Goal: Obtain resource: Download file/media

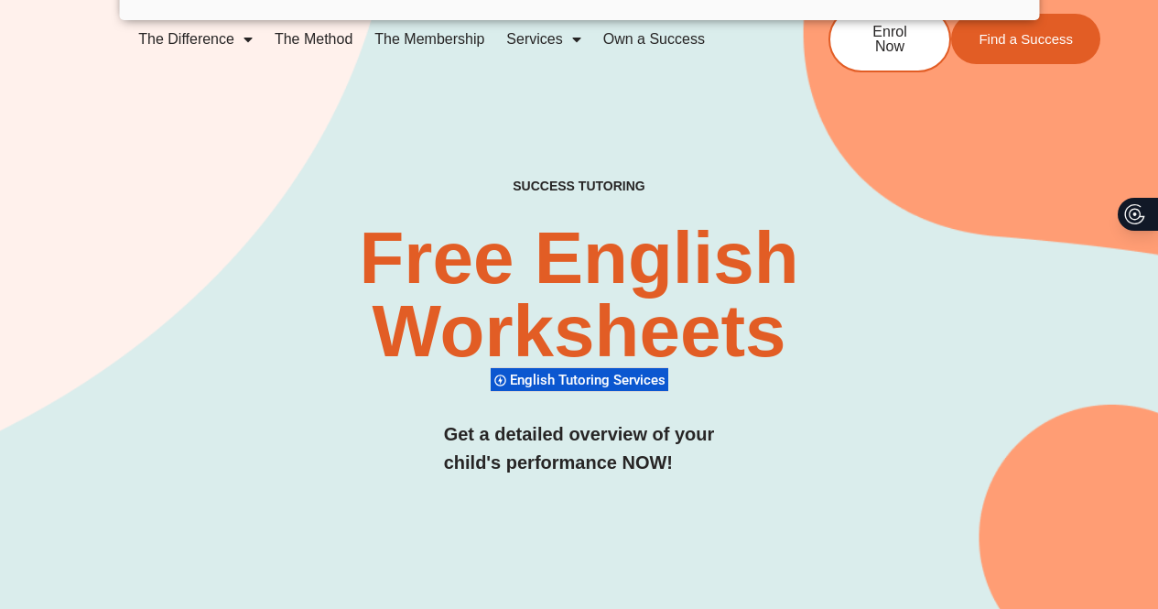
scroll to position [2492, 0]
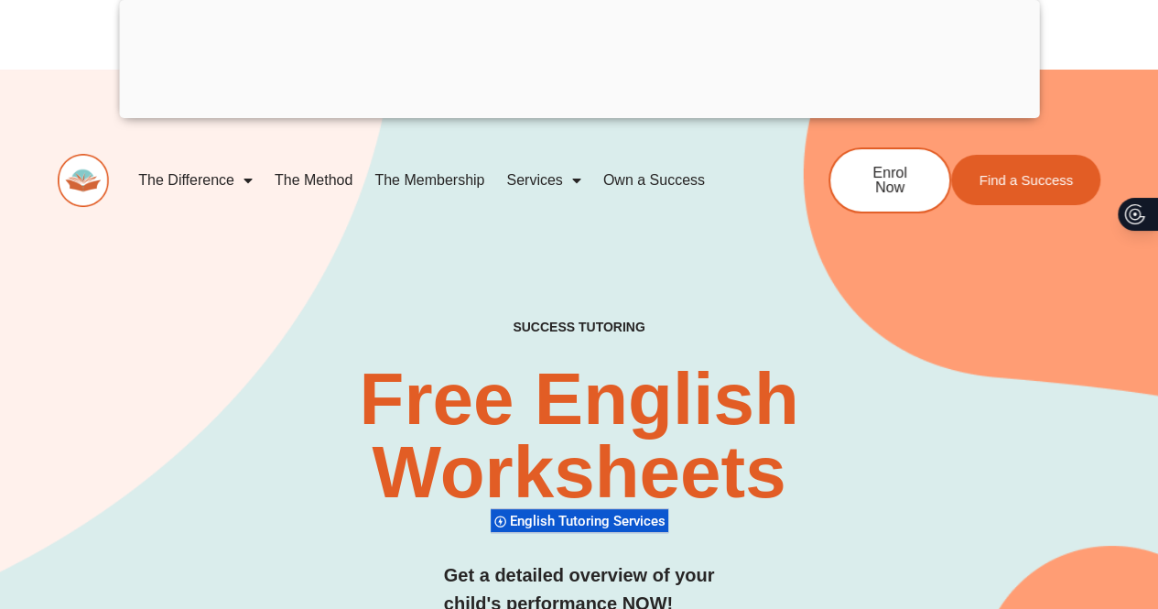
click at [576, 114] on div at bounding box center [579, 114] width 920 height 0
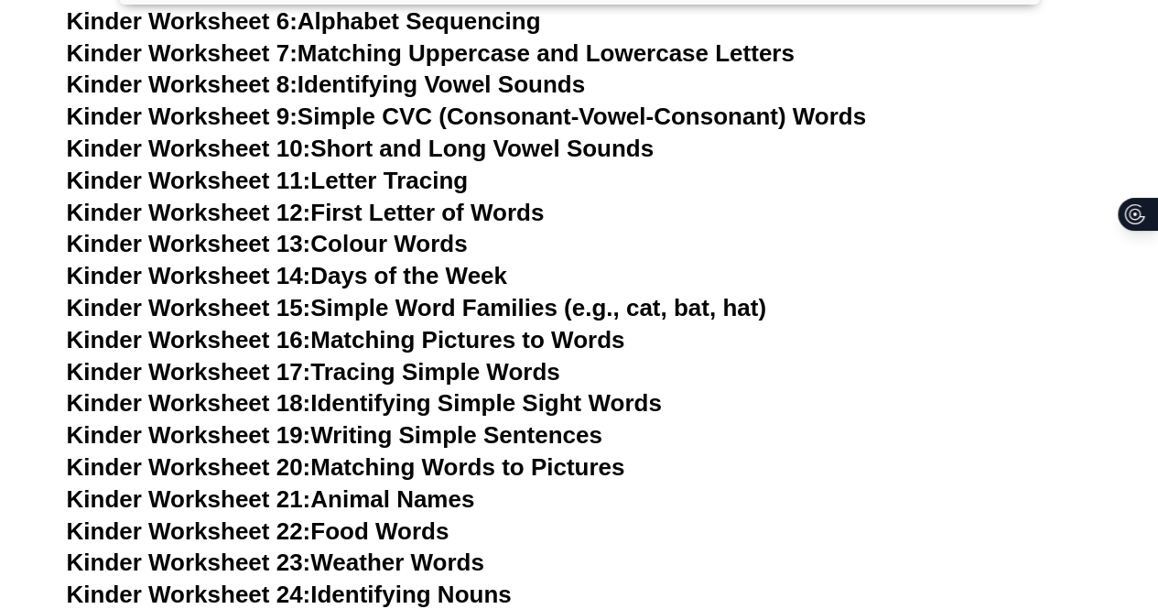
scroll to position [976, 0]
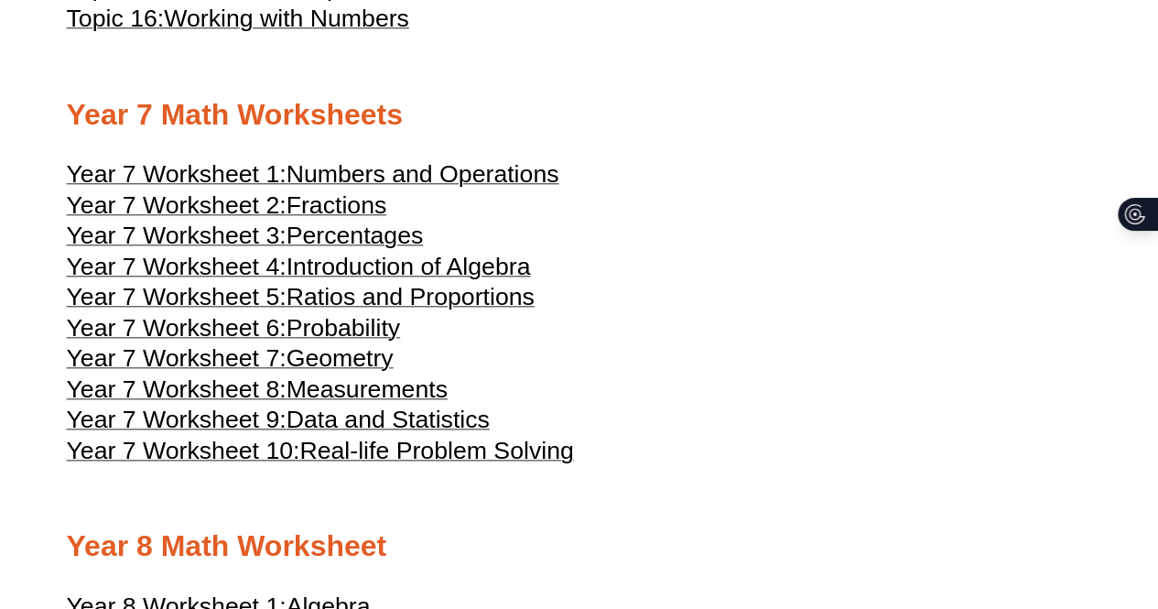
scroll to position [4289, 0]
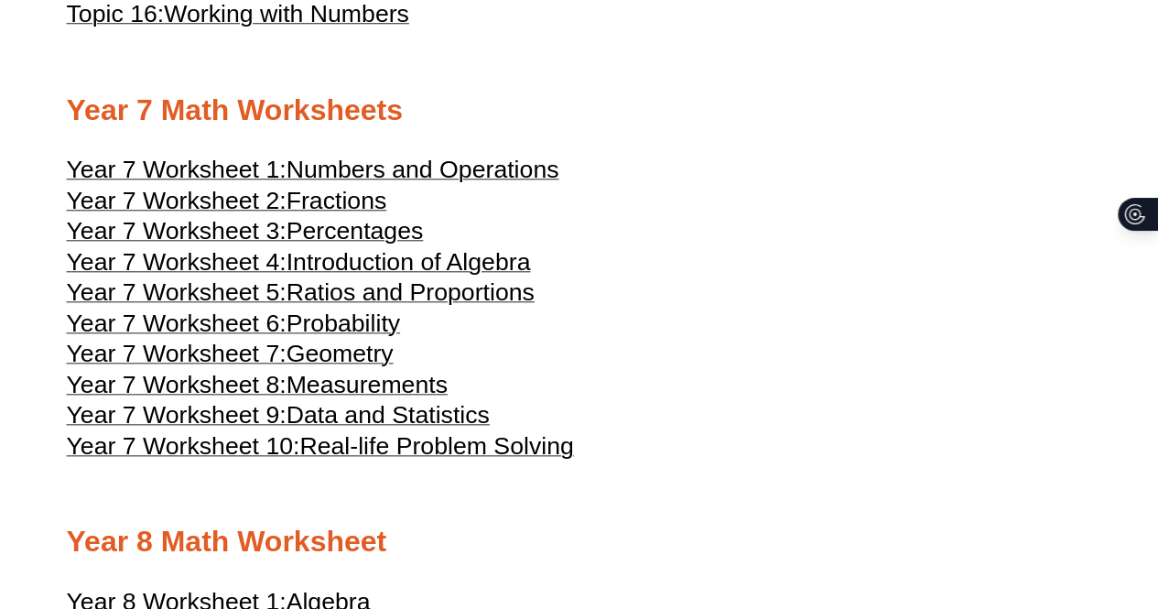
click at [461, 276] on span "Introduction of Algebra" at bounding box center [409, 261] width 244 height 27
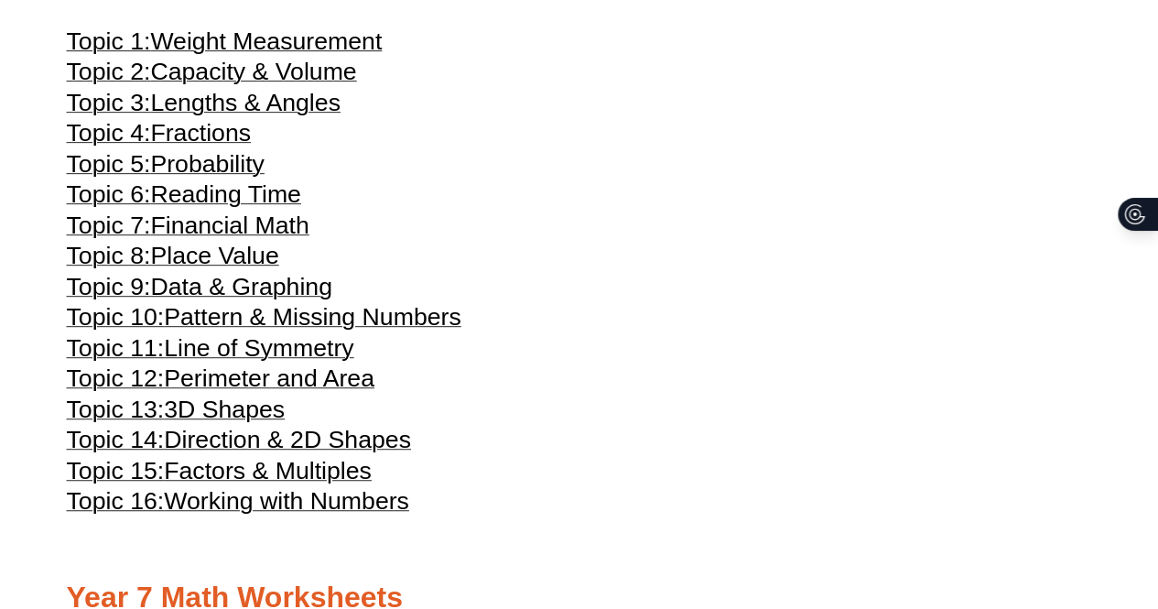
scroll to position [3827, 0]
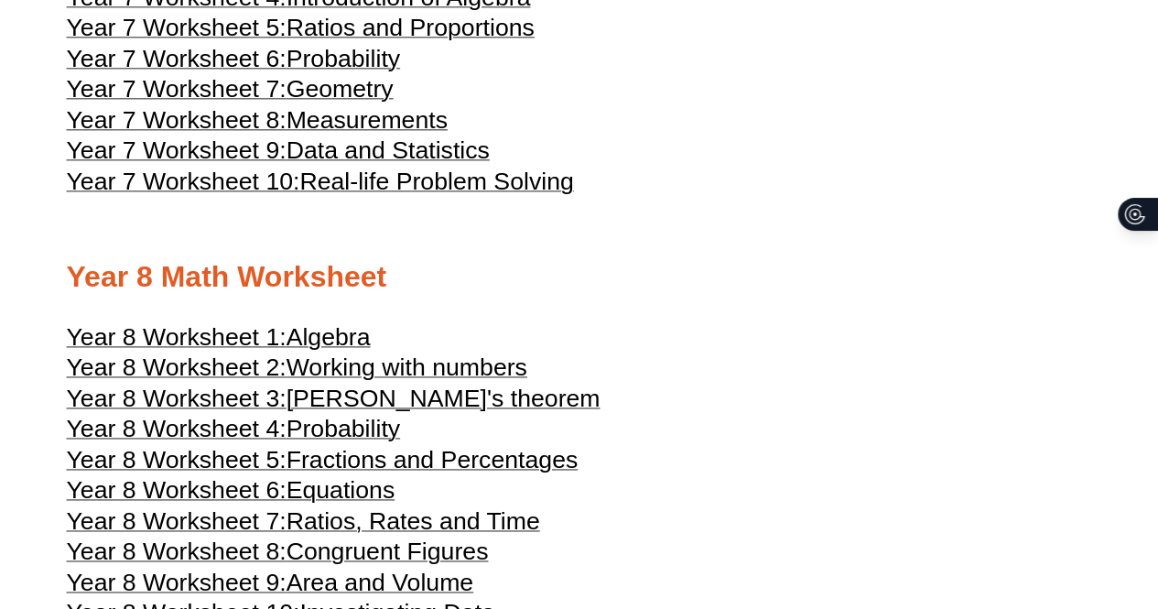
scroll to position [4554, 0]
